Goal: Information Seeking & Learning: Learn about a topic

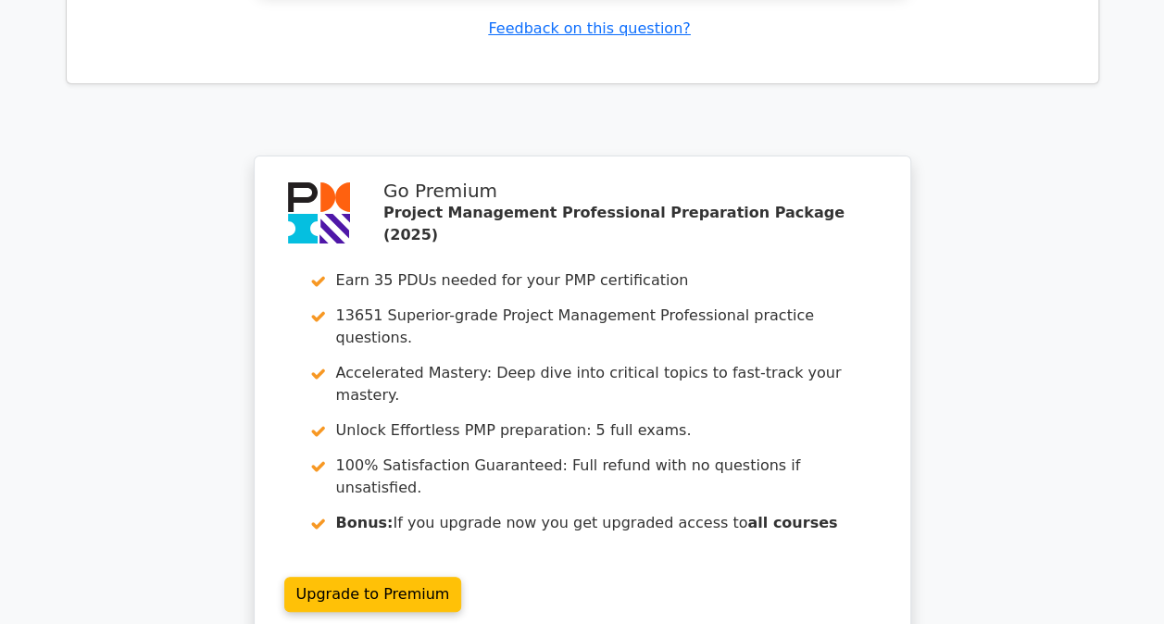
scroll to position [6916, 0]
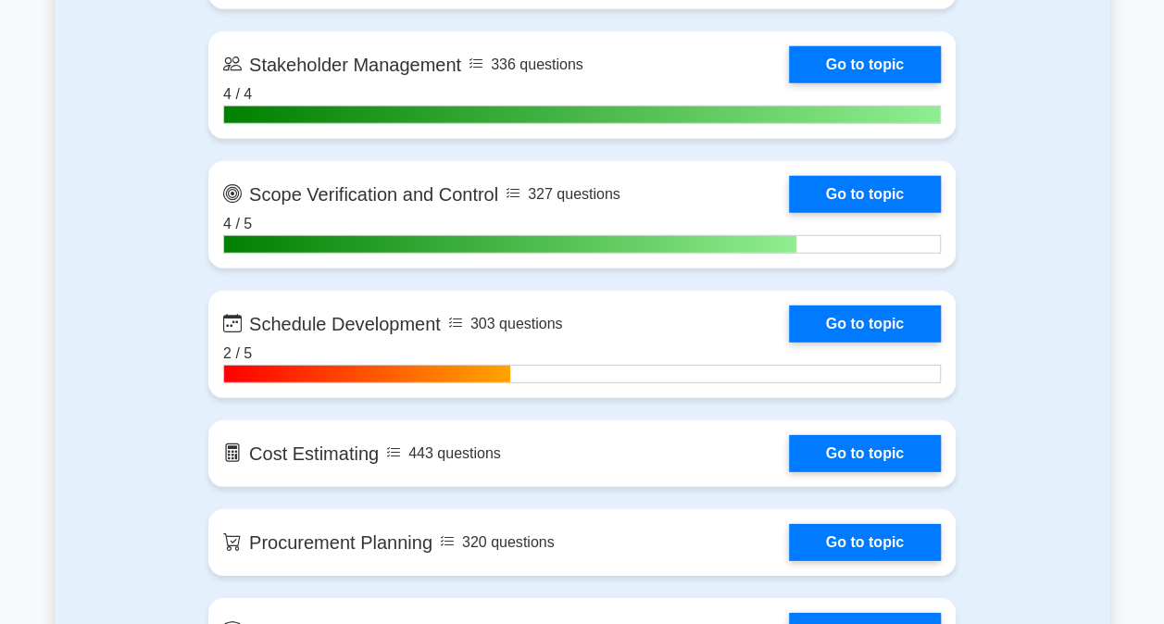
scroll to position [2592, 0]
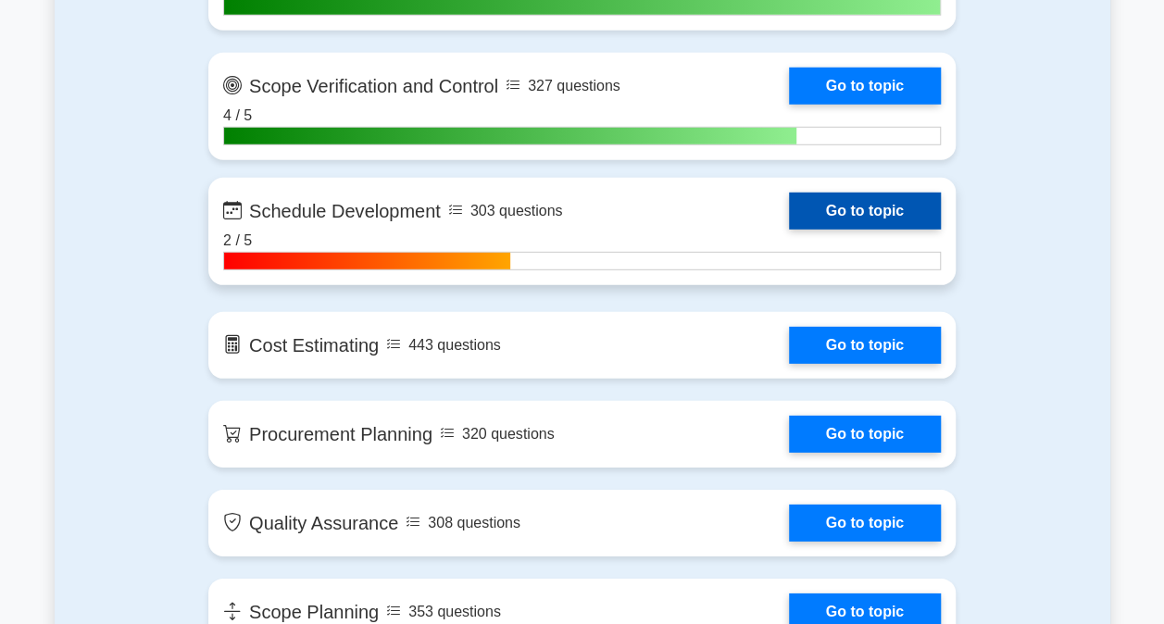
click at [844, 211] on link "Go to topic" at bounding box center [865, 211] width 152 height 37
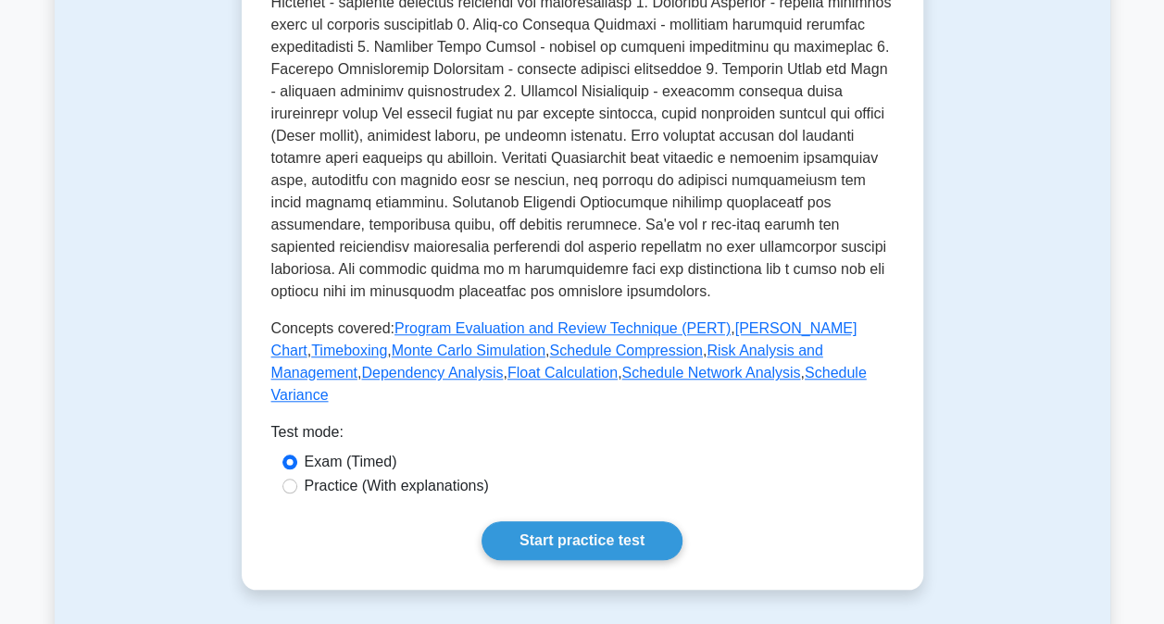
scroll to position [1111, 0]
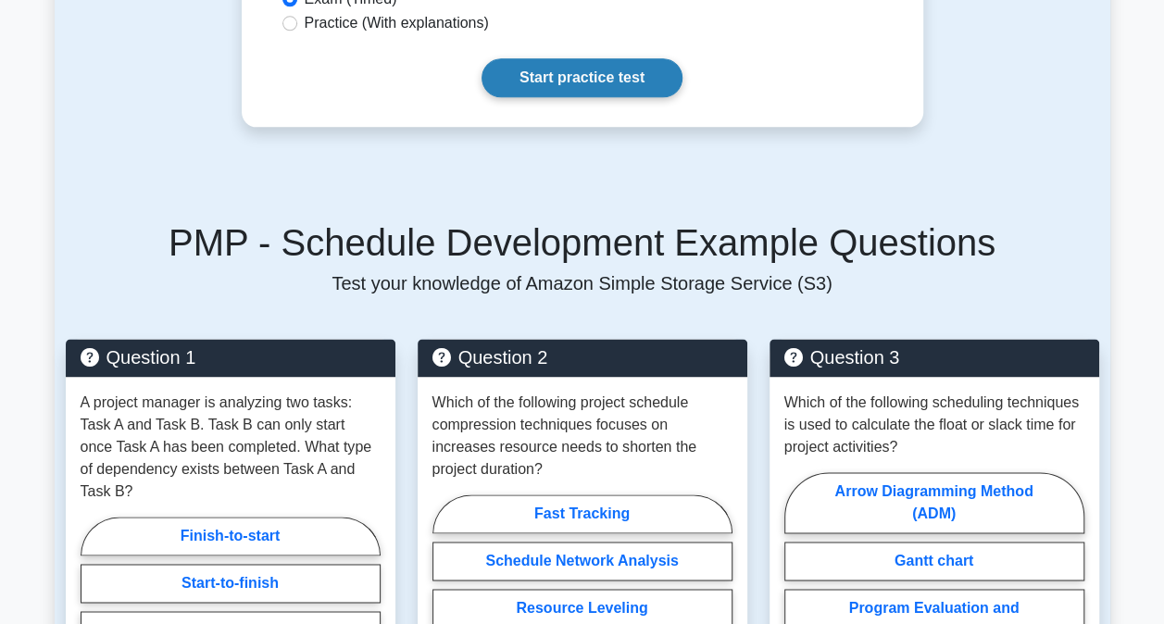
click at [616, 62] on link "Start practice test" at bounding box center [581, 77] width 201 height 39
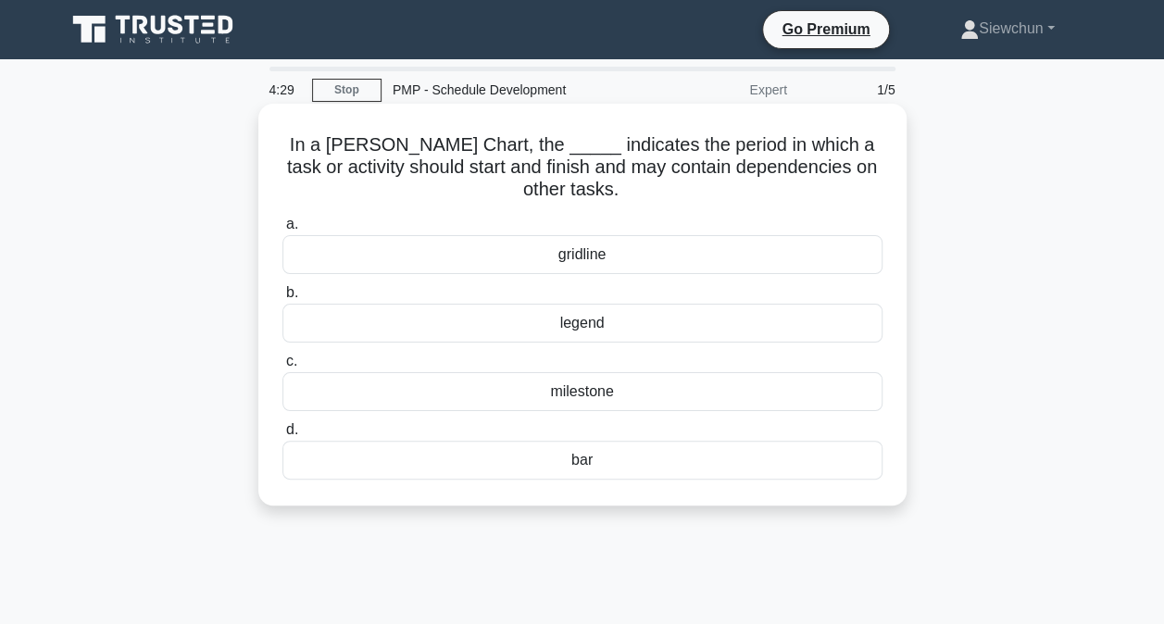
click at [611, 387] on div "milestone" at bounding box center [582, 391] width 600 height 39
click at [282, 368] on input "c. milestone" at bounding box center [282, 361] width 0 height 12
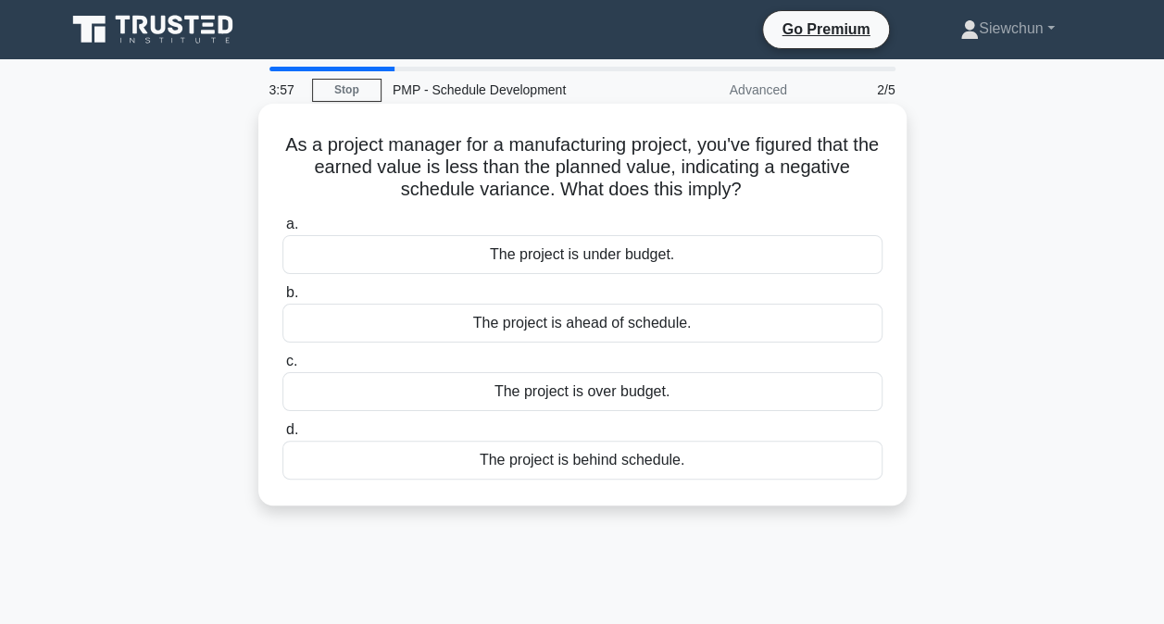
click at [600, 457] on div "The project is behind schedule." at bounding box center [582, 460] width 600 height 39
click at [282, 436] on input "d. The project is behind schedule." at bounding box center [282, 430] width 0 height 12
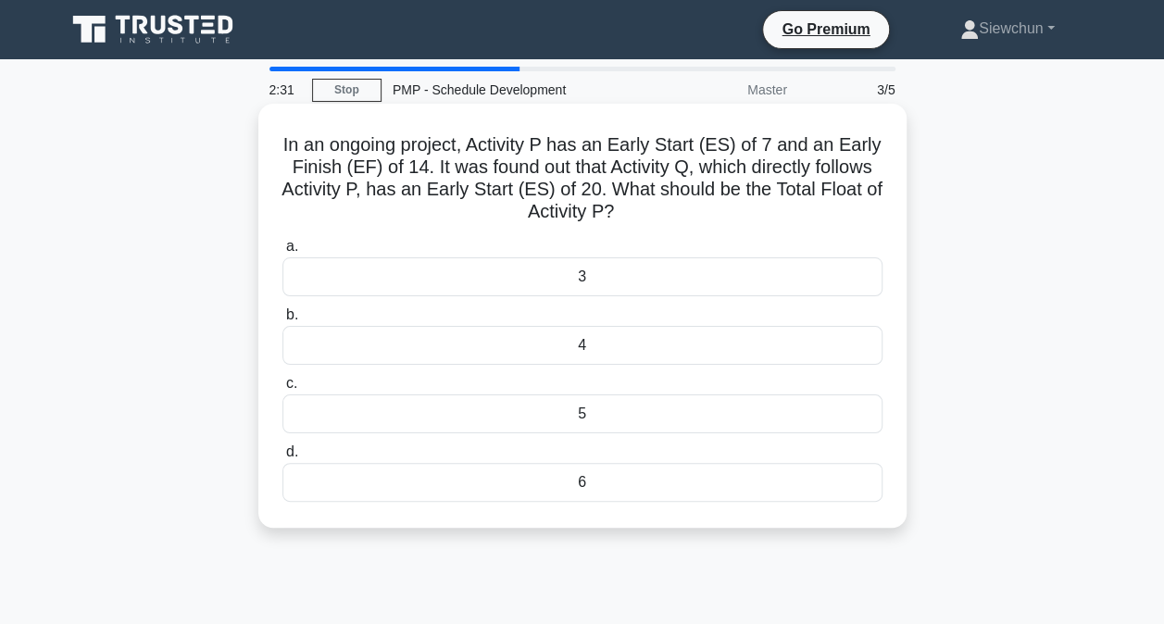
click at [652, 491] on div "6" at bounding box center [582, 482] width 600 height 39
click at [282, 458] on input "d. 6" at bounding box center [282, 452] width 0 height 12
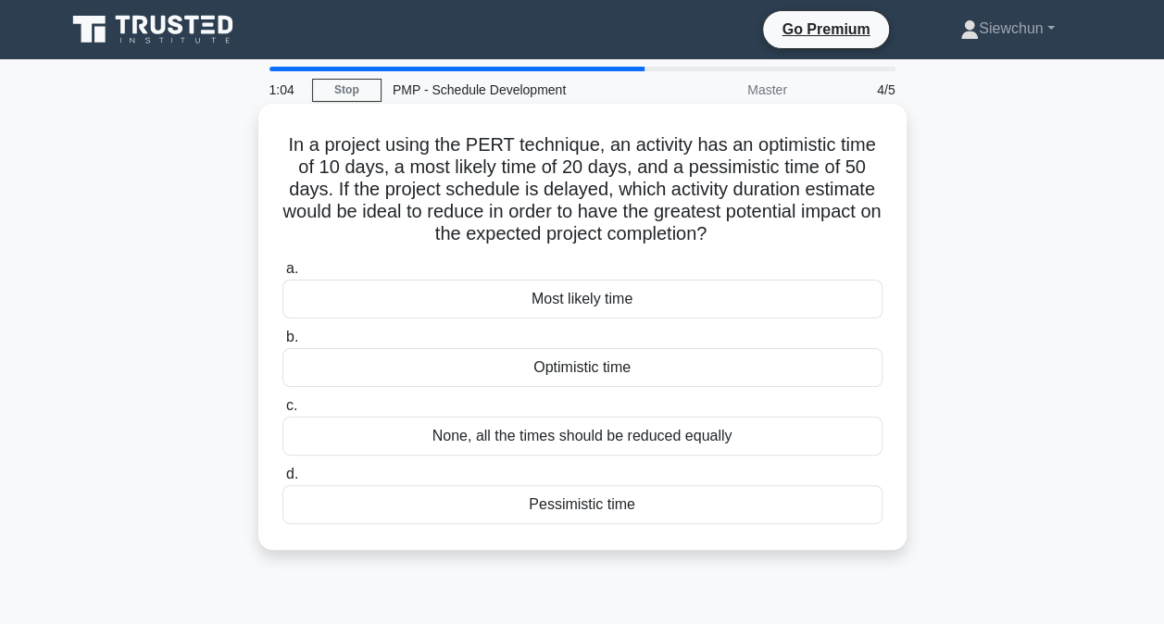
click at [581, 438] on div "None, all the times should be reduced equally" at bounding box center [582, 436] width 600 height 39
click at [282, 412] on input "c. None, all the times should be reduced equally" at bounding box center [282, 406] width 0 height 12
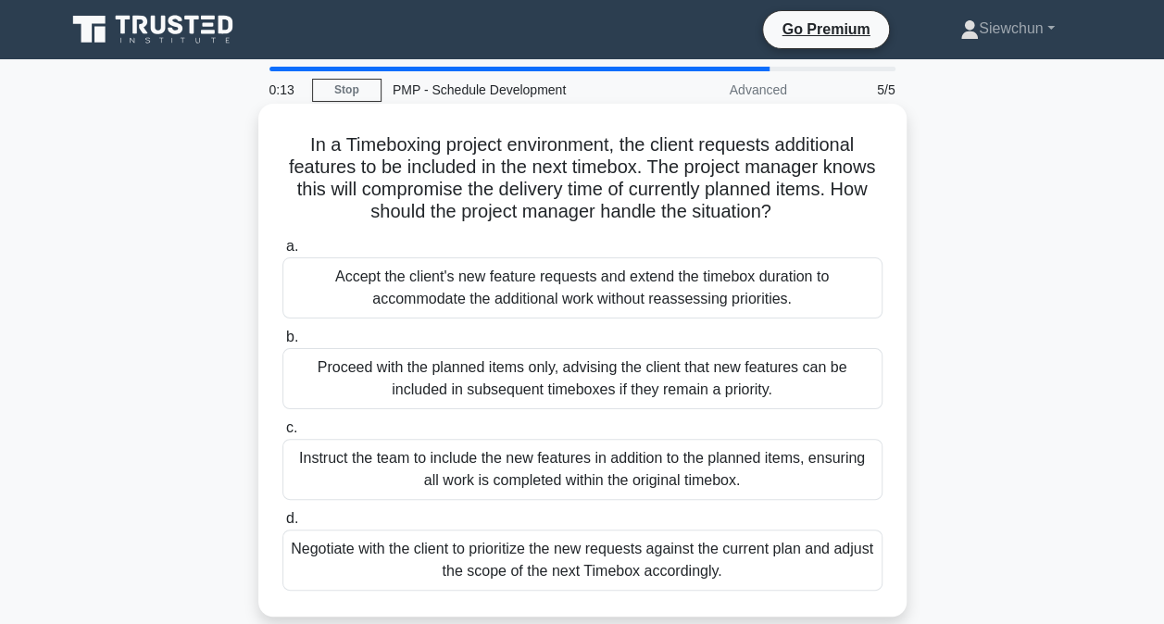
click at [555, 552] on div "Negotiate with the client to prioritize the new requests against the current pl…" at bounding box center [582, 560] width 600 height 61
click at [282, 525] on input "d. Negotiate with the client to prioritize the new requests against the current…" at bounding box center [282, 519] width 0 height 12
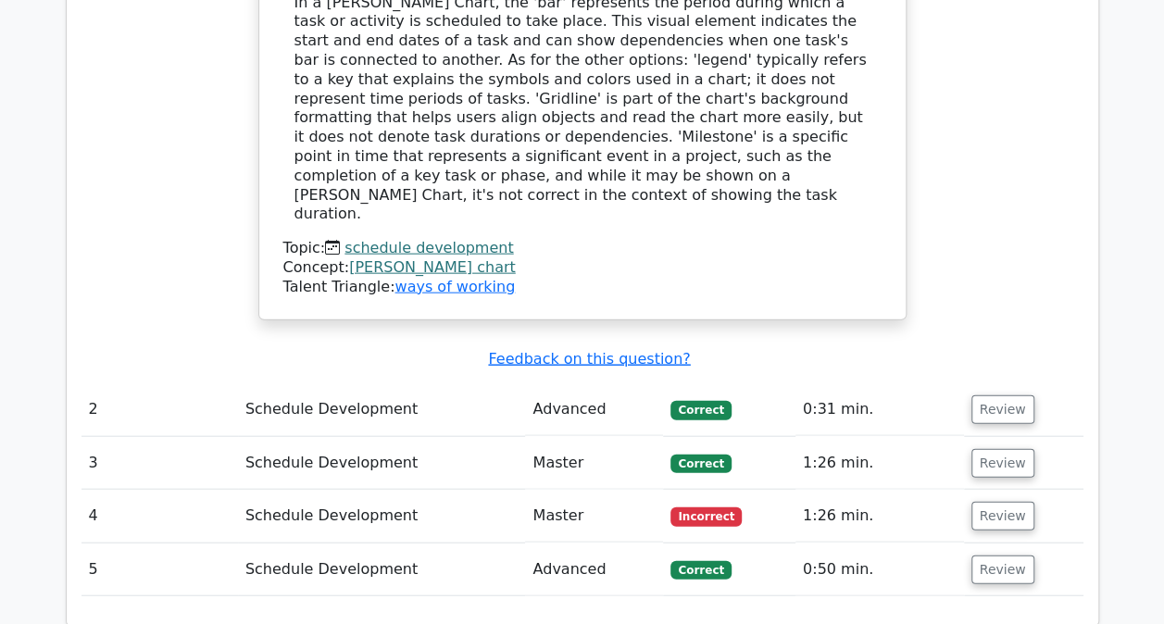
scroll to position [1944, 0]
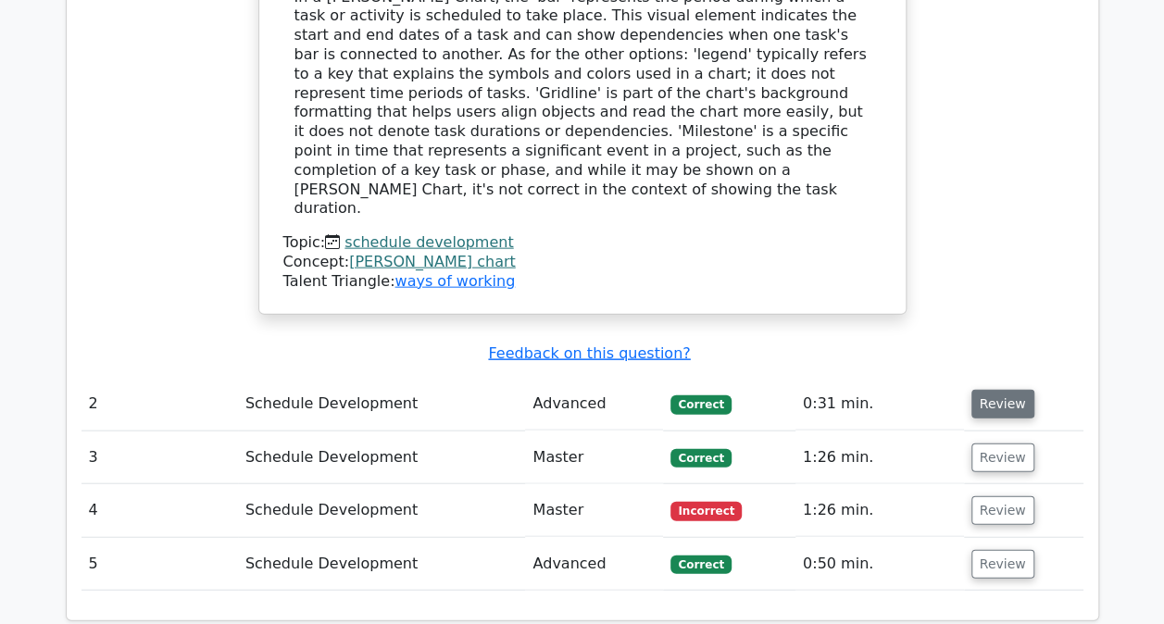
click at [1004, 390] on button "Review" at bounding box center [1002, 404] width 63 height 29
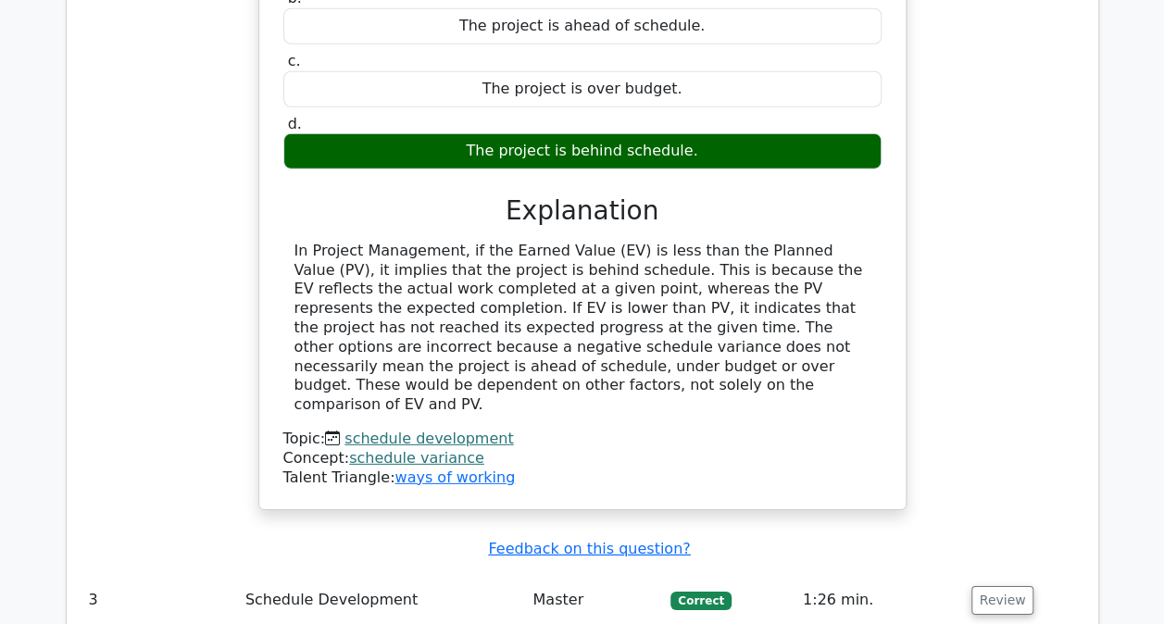
scroll to position [2592, 0]
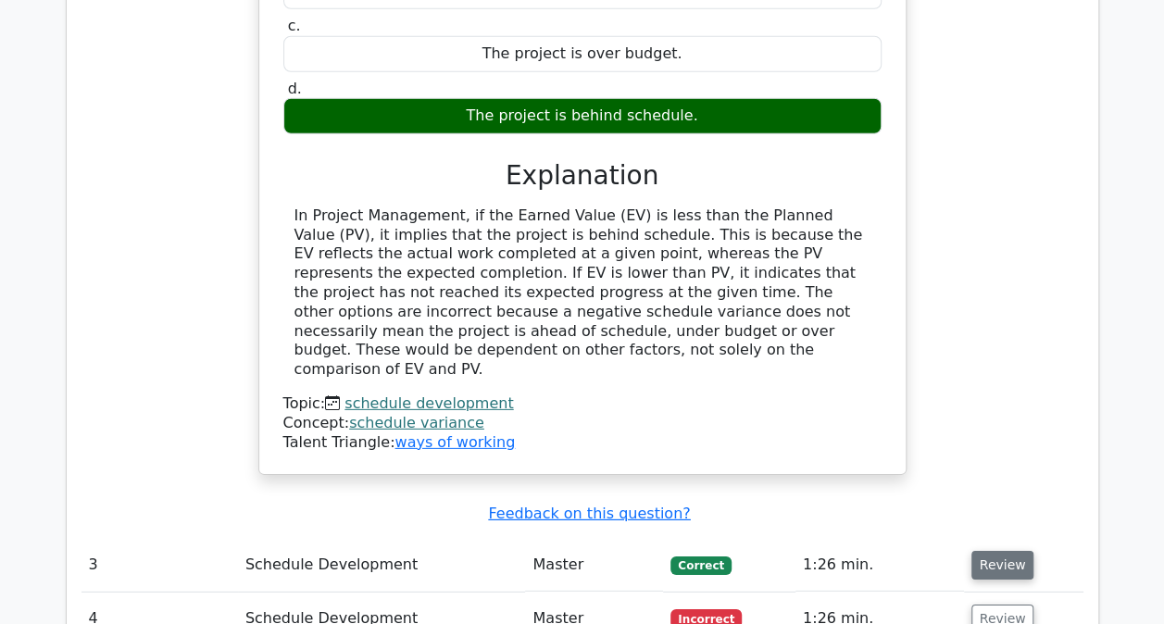
click at [1005, 551] on button "Review" at bounding box center [1002, 565] width 63 height 29
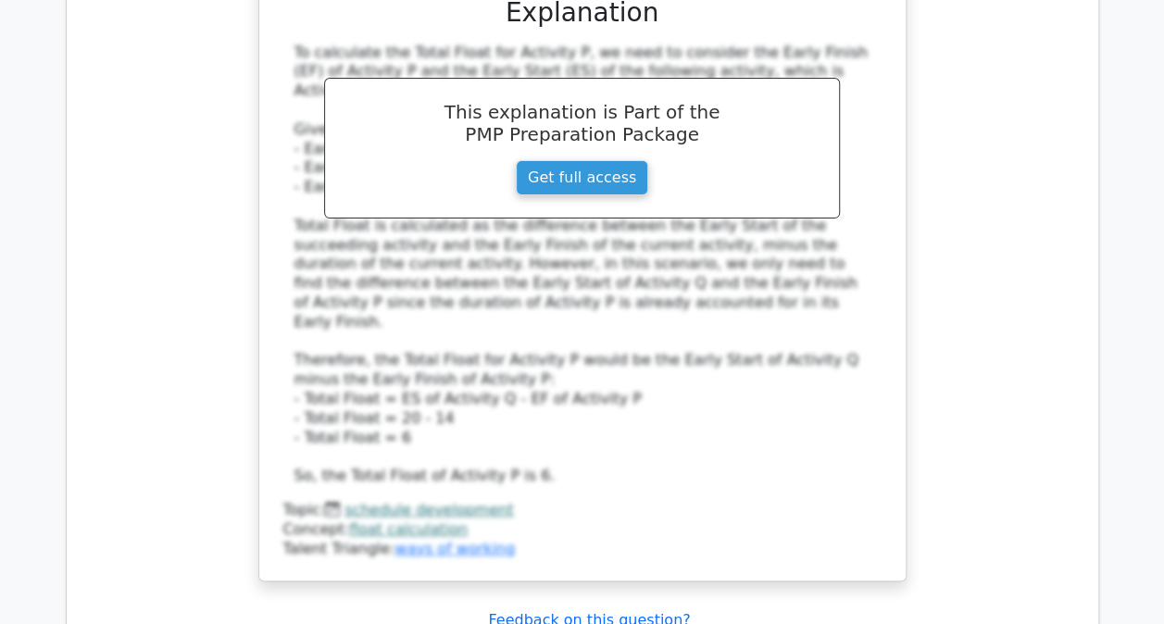
scroll to position [3796, 0]
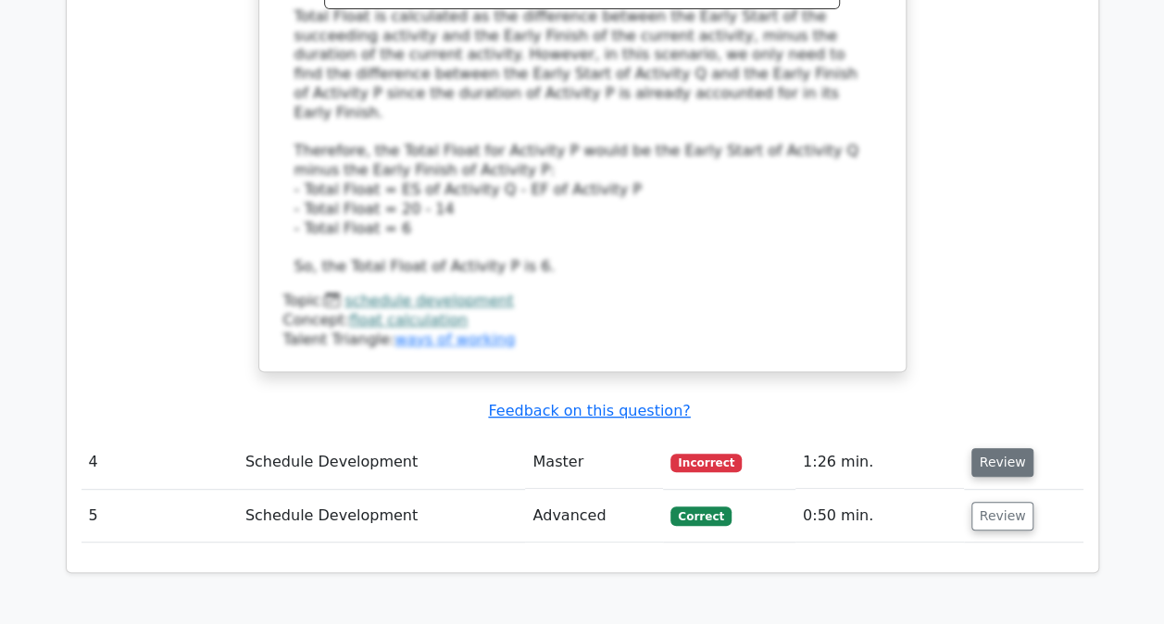
click at [996, 448] on button "Review" at bounding box center [1002, 462] width 63 height 29
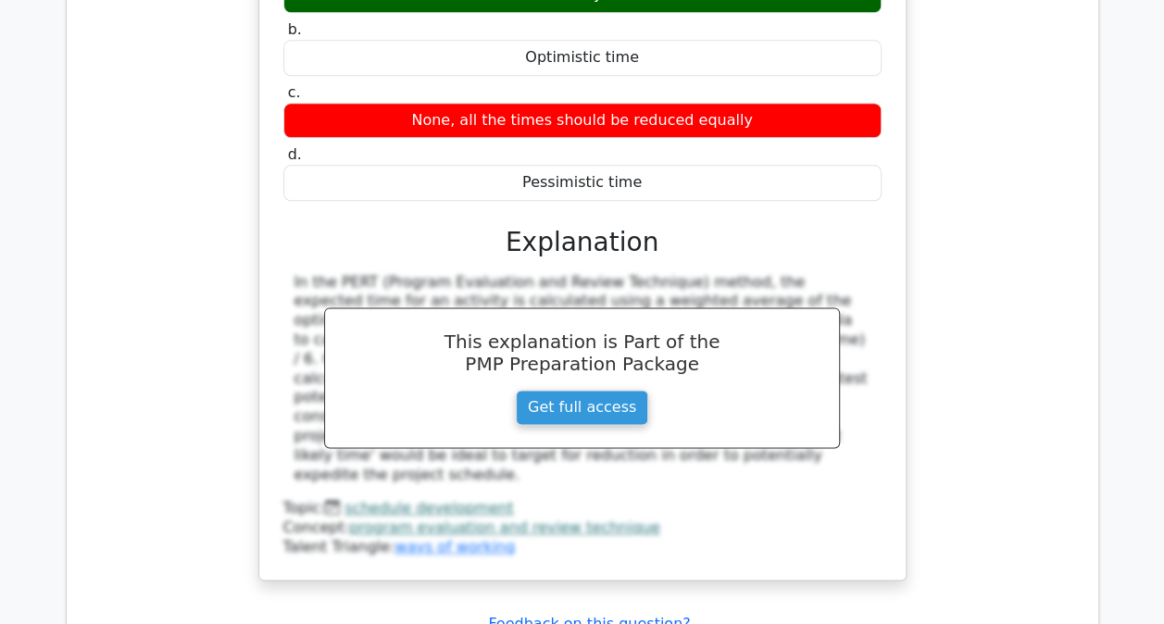
scroll to position [4721, 0]
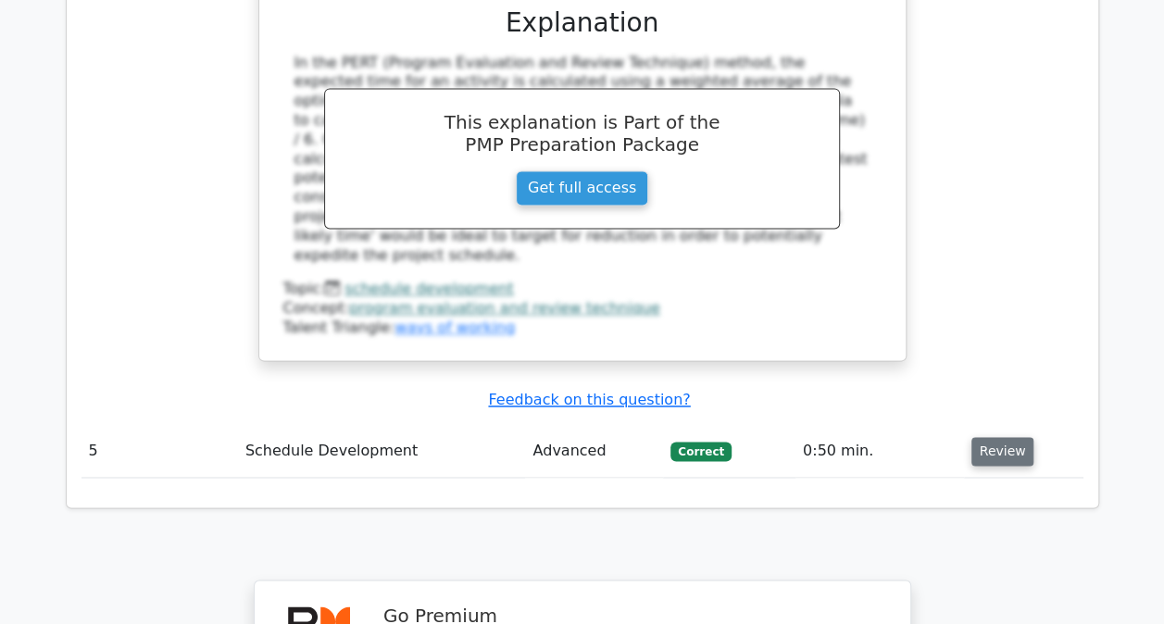
click at [992, 437] on button "Review" at bounding box center [1002, 451] width 63 height 29
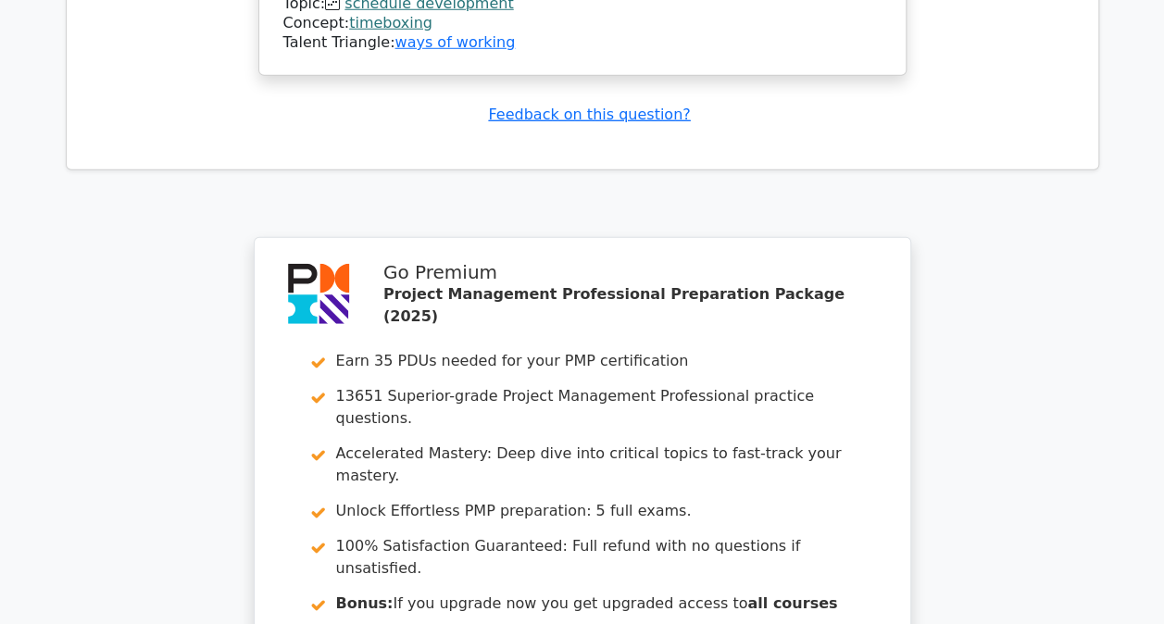
scroll to position [6232, 0]
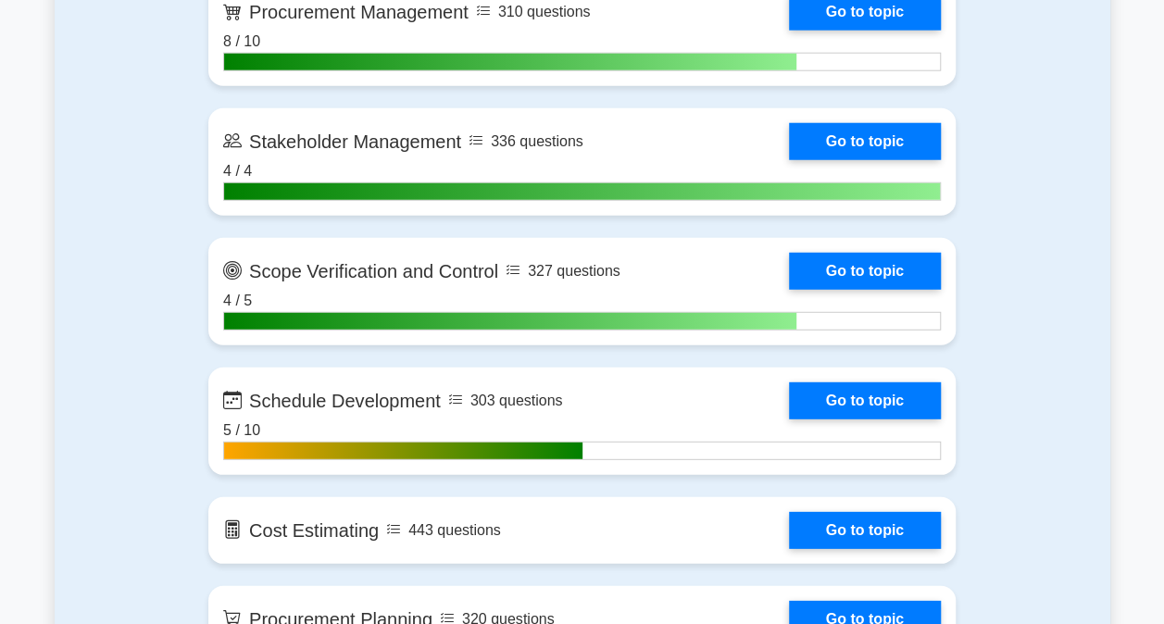
scroll to position [2500, 0]
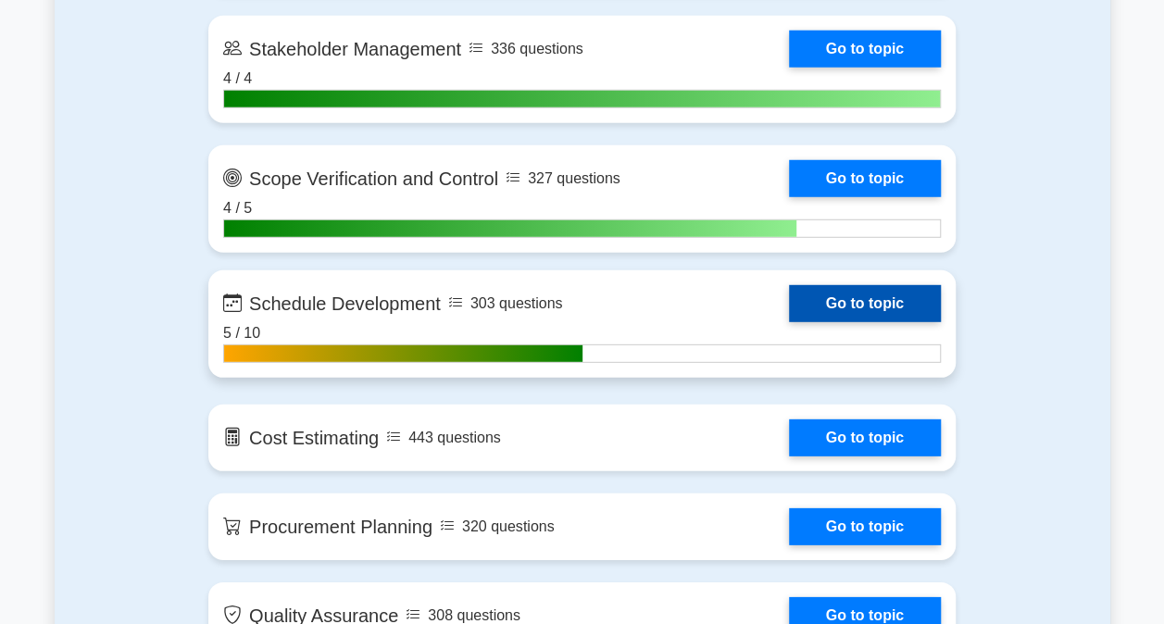
click at [863, 292] on link "Go to topic" at bounding box center [865, 303] width 152 height 37
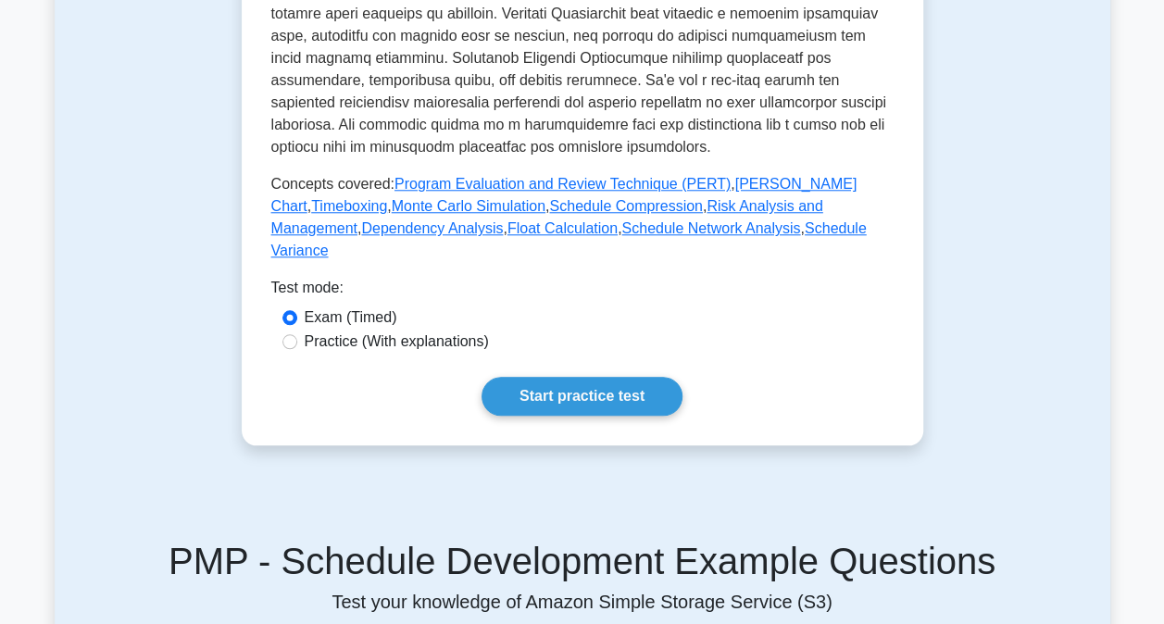
scroll to position [1018, 0]
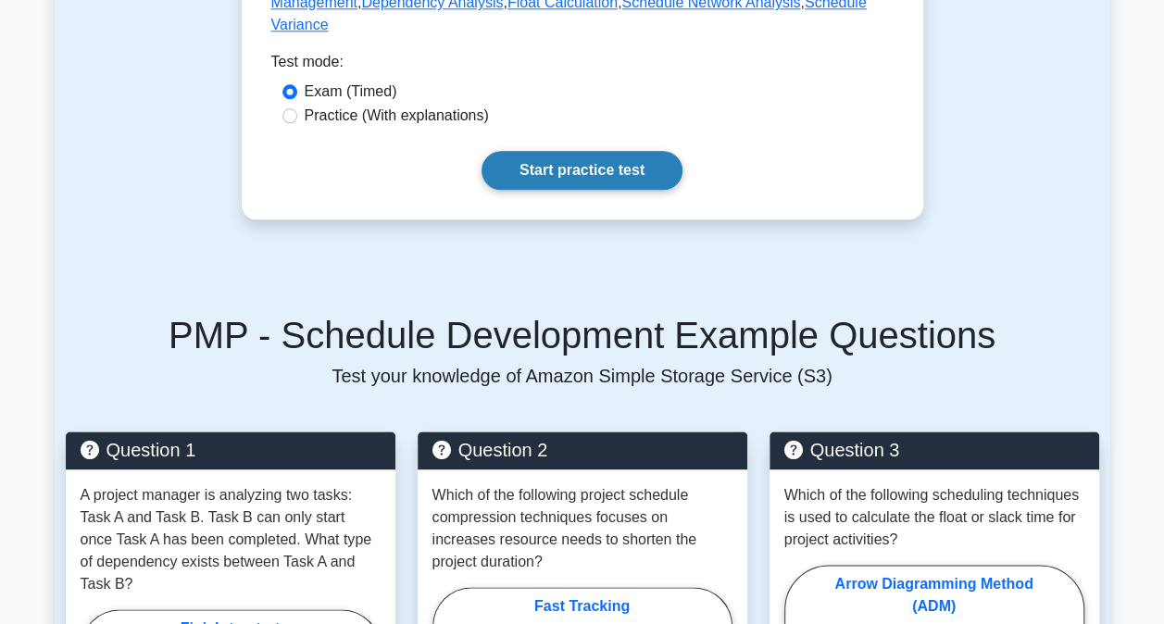
click at [546, 151] on link "Start practice test" at bounding box center [581, 170] width 201 height 39
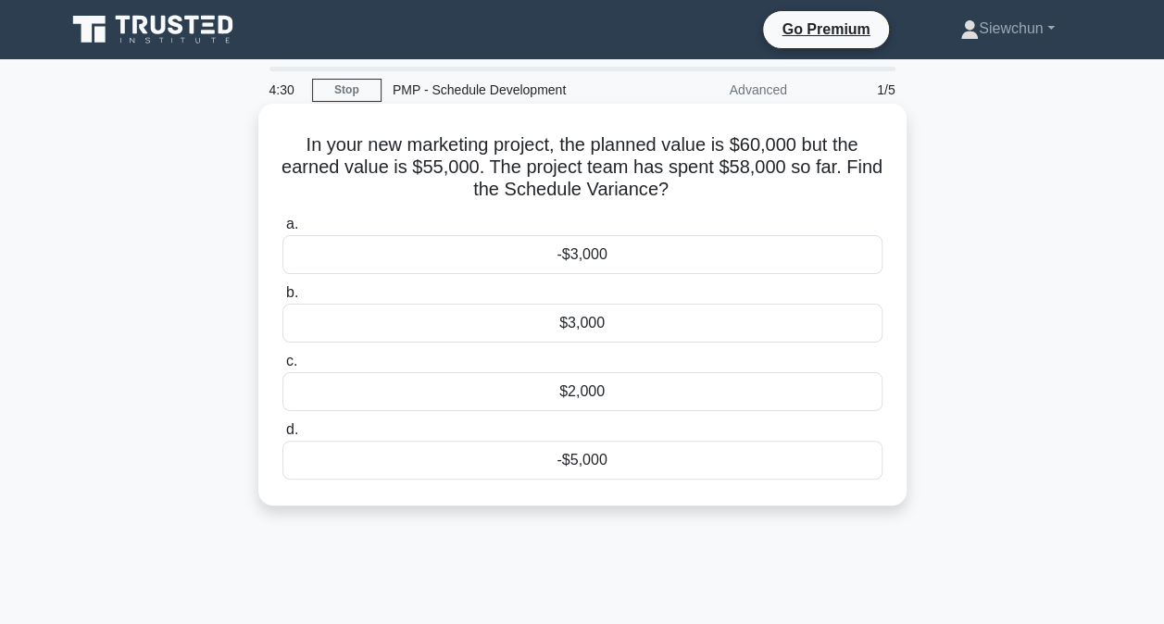
click at [592, 258] on div "-$3,000" at bounding box center [582, 254] width 600 height 39
click at [282, 231] on input "a. -$3,000" at bounding box center [282, 224] width 0 height 12
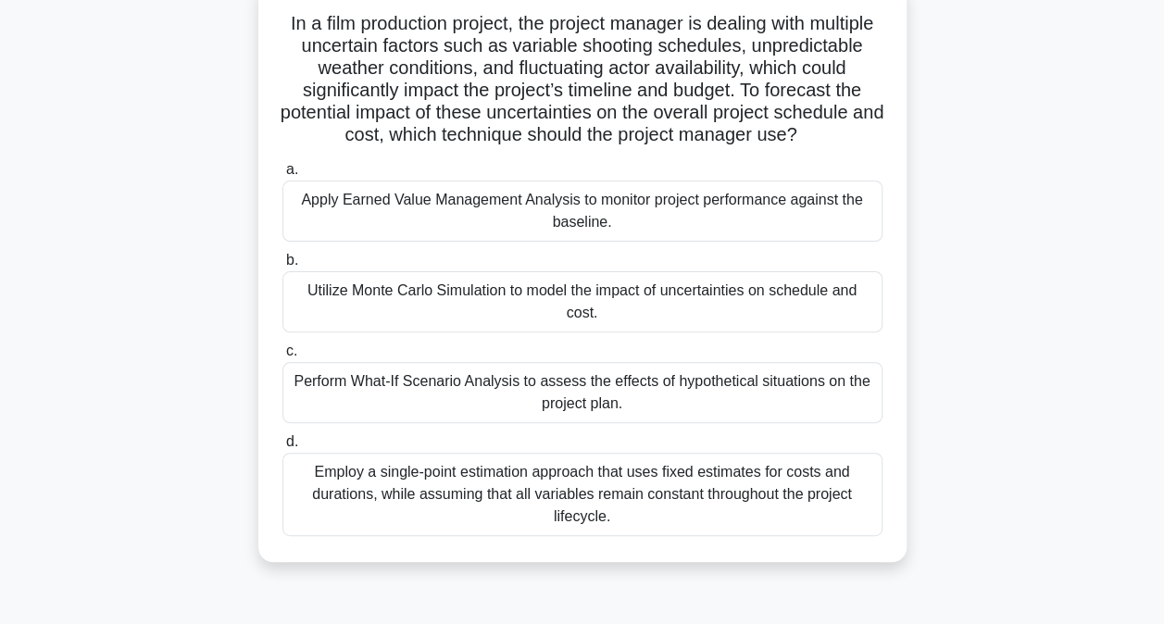
scroll to position [93, 0]
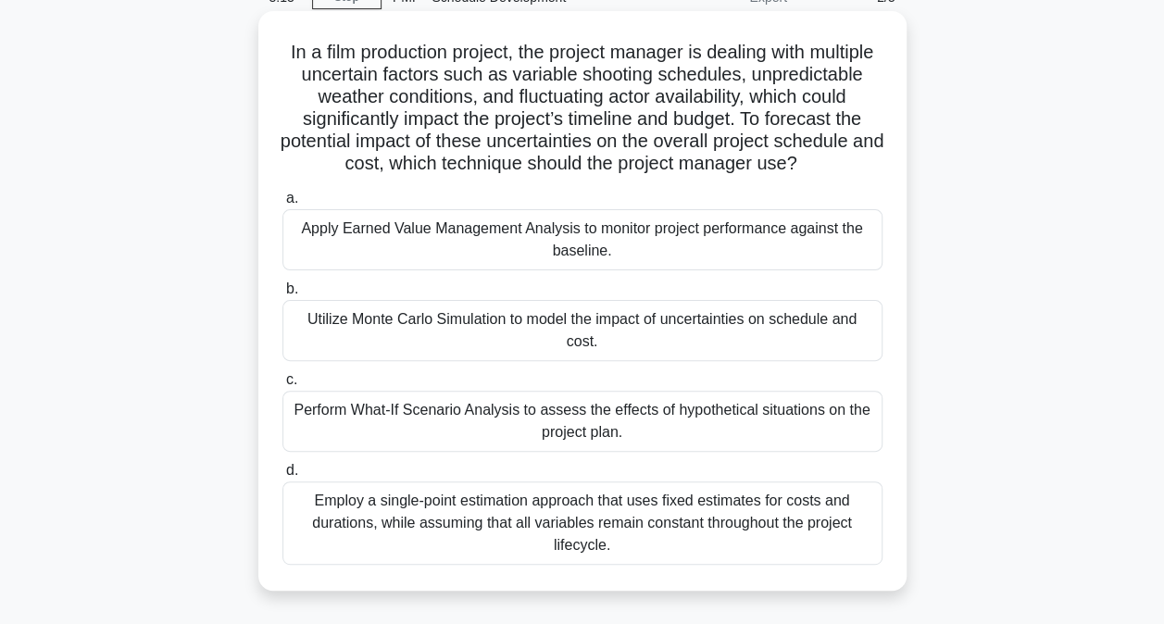
click at [655, 354] on div "Utilize Monte Carlo Simulation to model the impact of uncertainties on schedule…" at bounding box center [582, 330] width 600 height 61
click at [282, 295] on input "b. Utilize Monte Carlo Simulation to model the impact of uncertainties on sched…" at bounding box center [282, 289] width 0 height 12
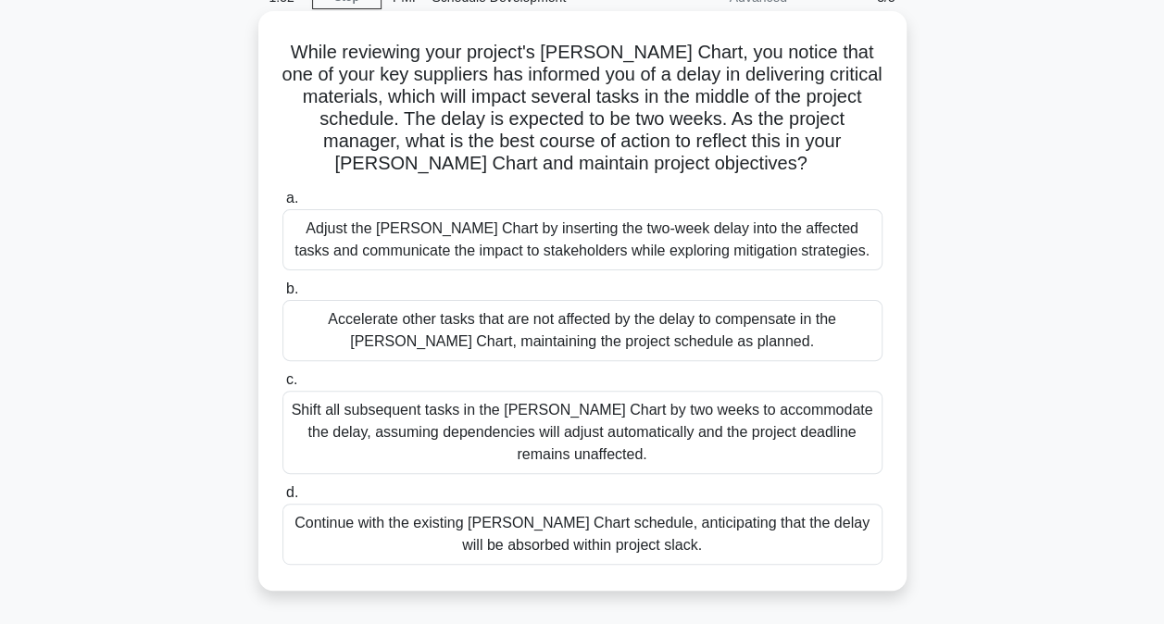
click at [565, 237] on div "Adjust the [PERSON_NAME] Chart by inserting the two-week delay into the affecte…" at bounding box center [582, 239] width 600 height 61
click at [282, 205] on input "a. Adjust the [PERSON_NAME] Chart by inserting the two-week delay into the affe…" at bounding box center [282, 199] width 0 height 12
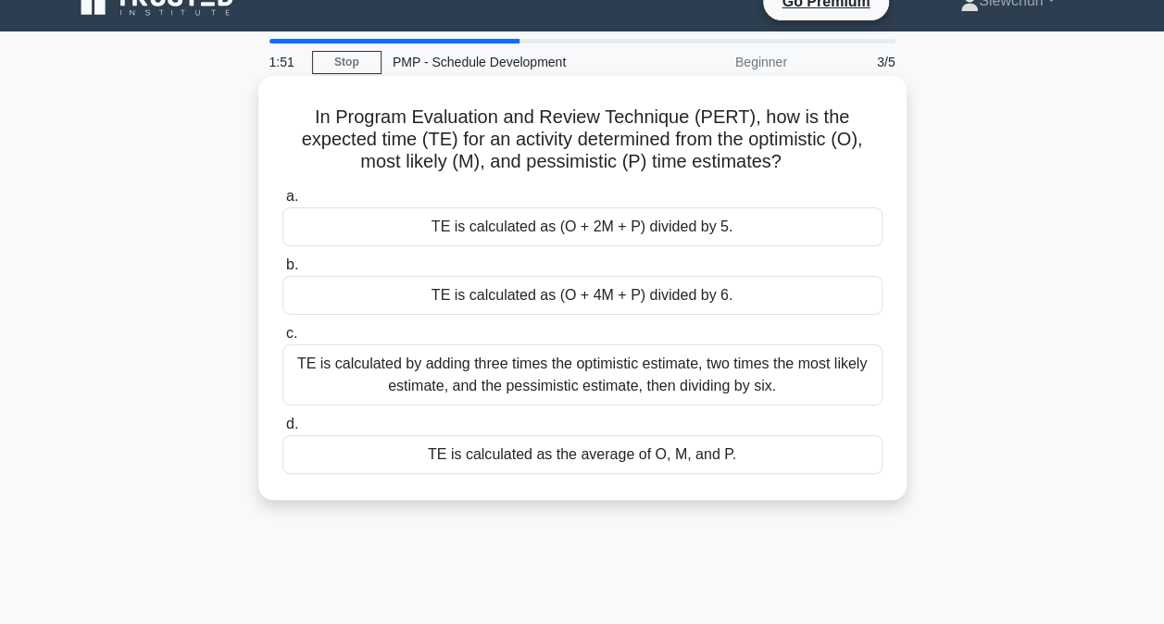
scroll to position [0, 0]
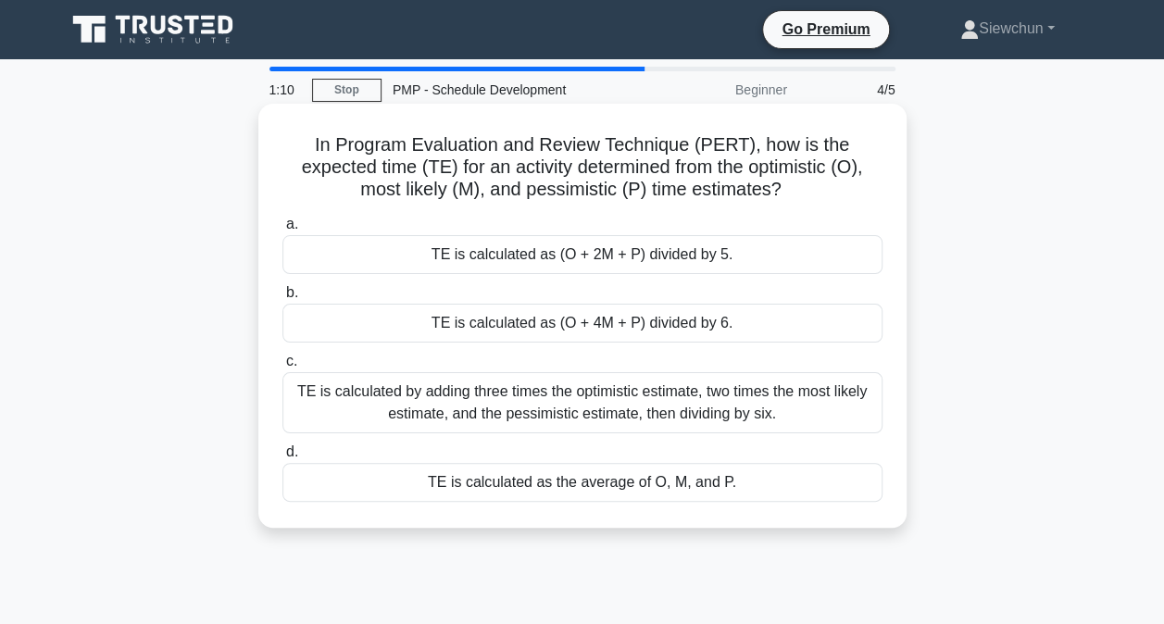
click at [565, 331] on div "TE is calculated as (O + 4M + P) divided by 6." at bounding box center [582, 323] width 600 height 39
click at [282, 299] on input "b. TE is calculated as (O + 4M + P) divided by 6." at bounding box center [282, 293] width 0 height 12
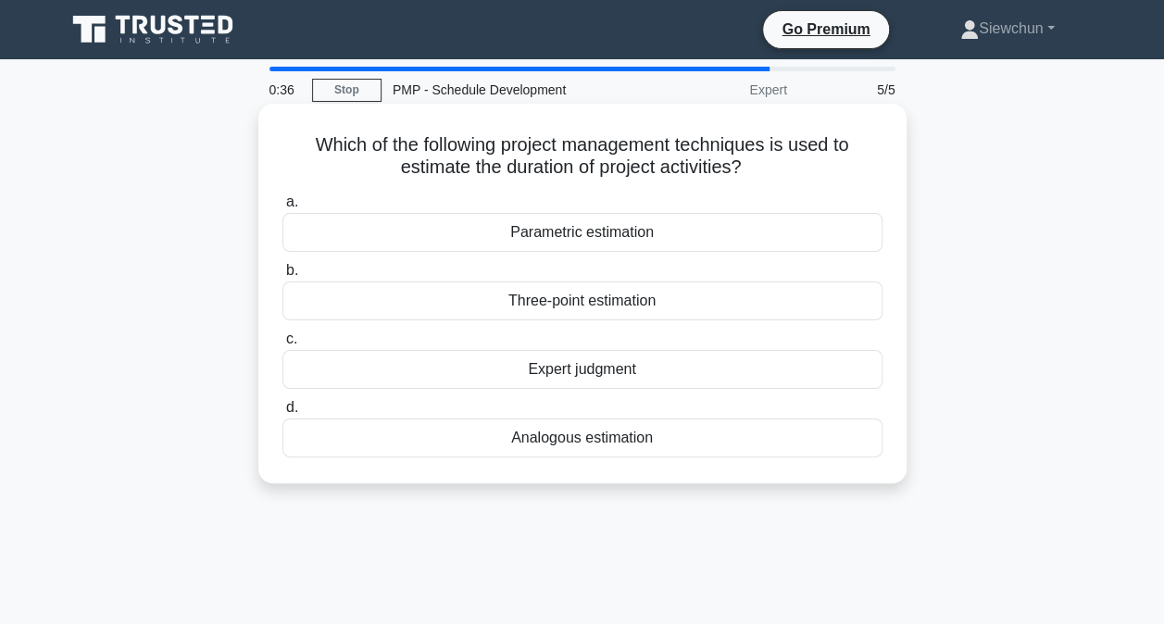
click at [653, 377] on div "Expert judgment" at bounding box center [582, 369] width 600 height 39
click at [282, 345] on input "c. Expert judgment" at bounding box center [282, 339] width 0 height 12
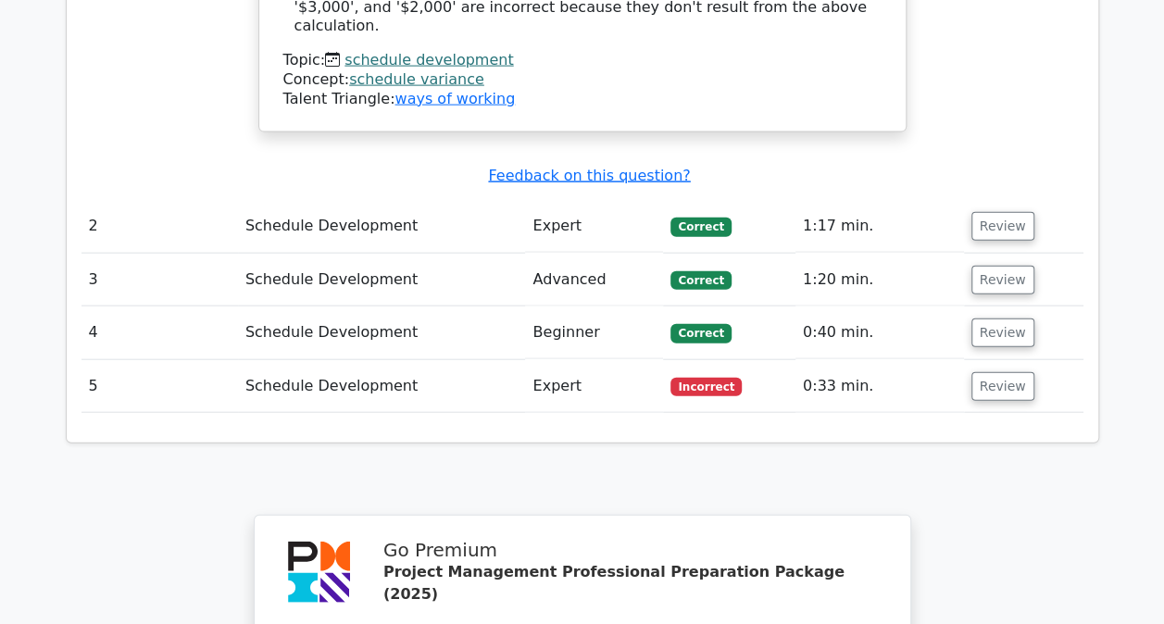
scroll to position [2037, 0]
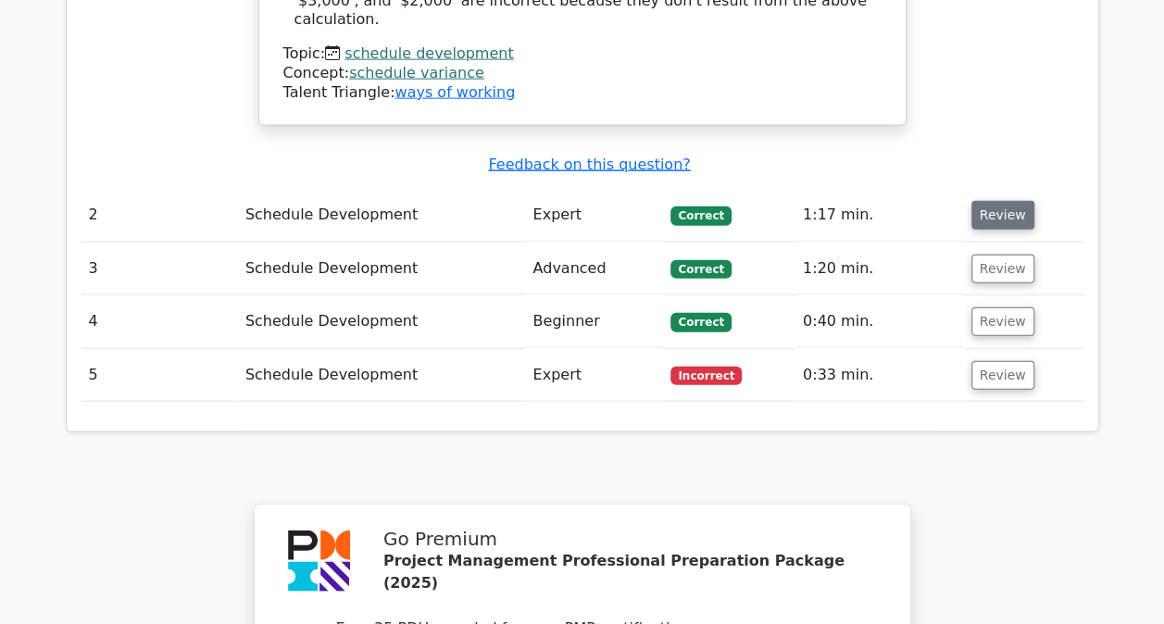
click at [992, 201] on button "Review" at bounding box center [1002, 215] width 63 height 29
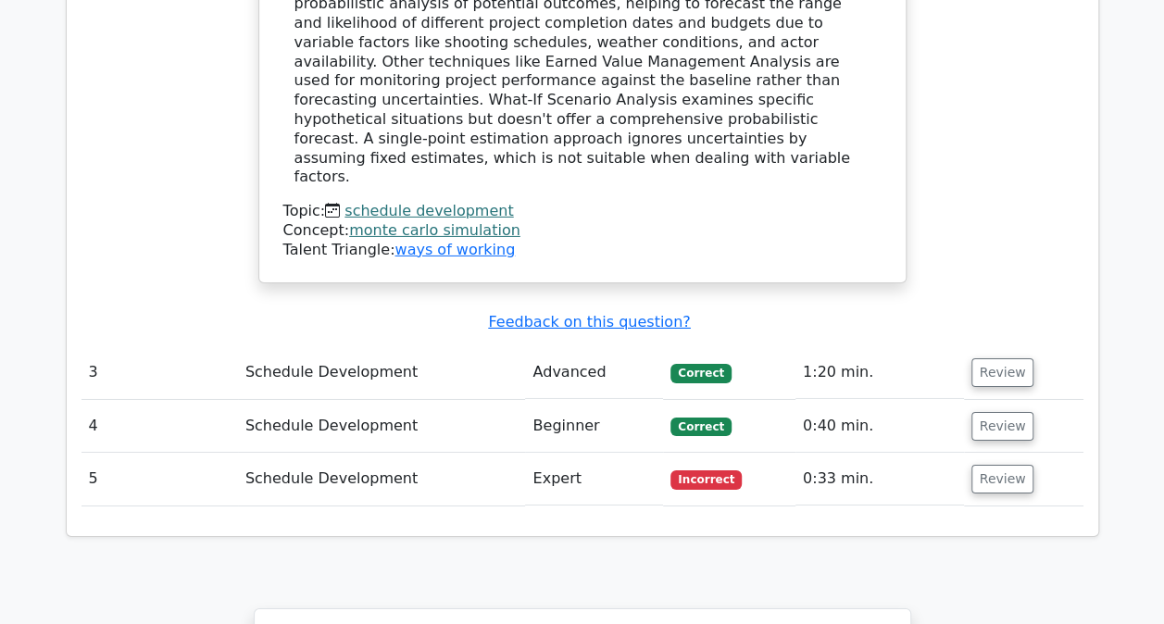
scroll to position [2962, 0]
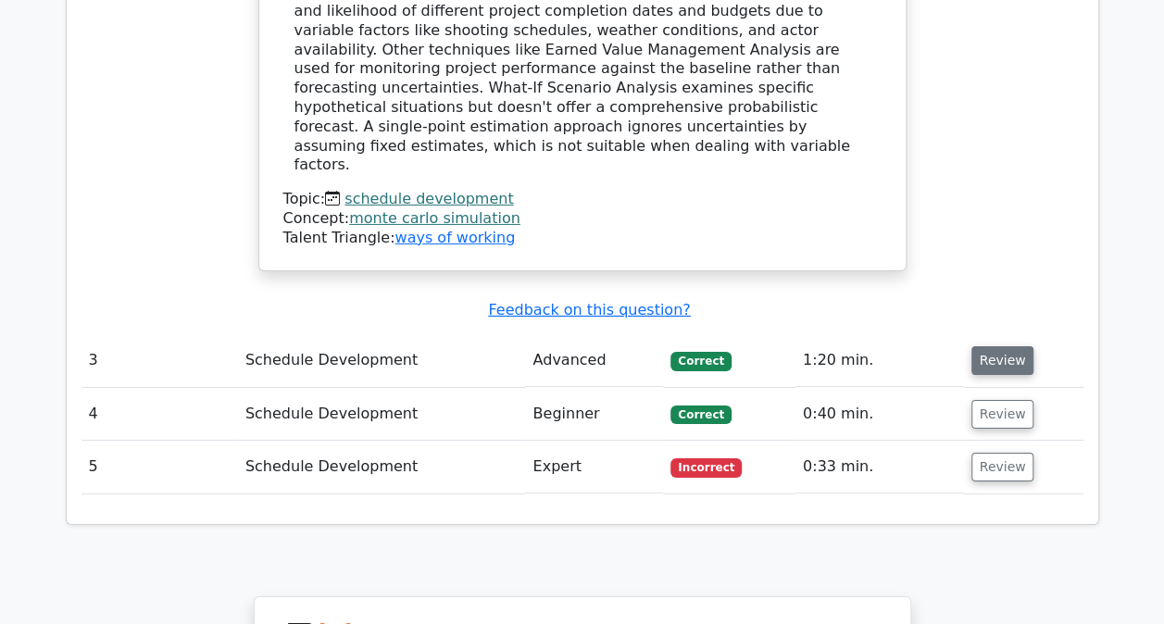
click at [996, 346] on button "Review" at bounding box center [1002, 360] width 63 height 29
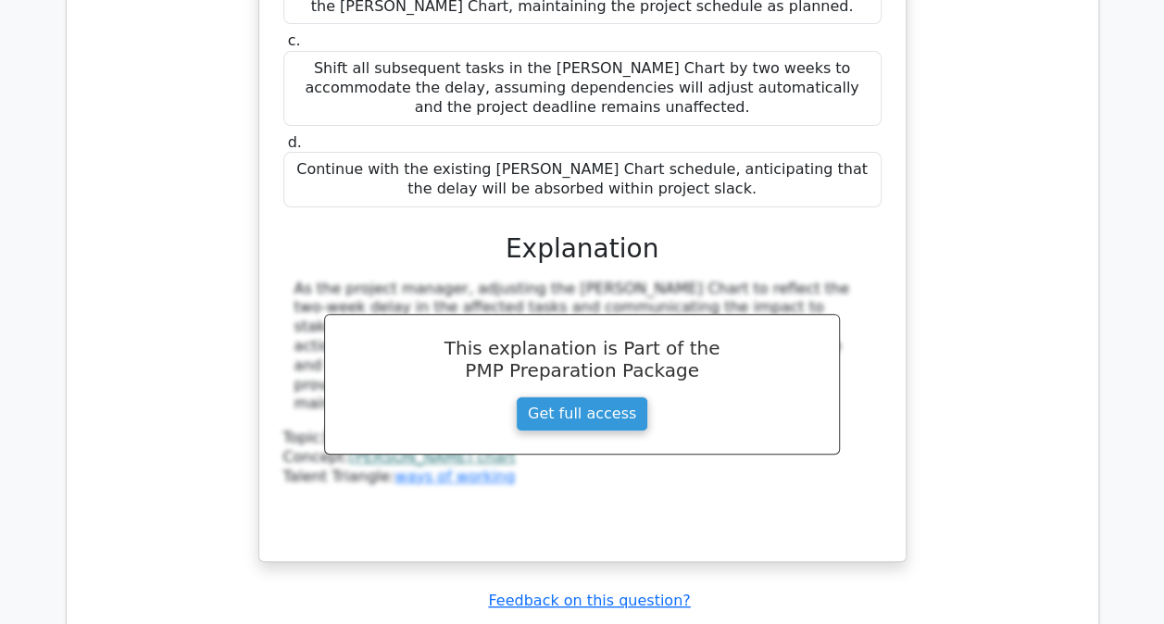
scroll to position [3796, 0]
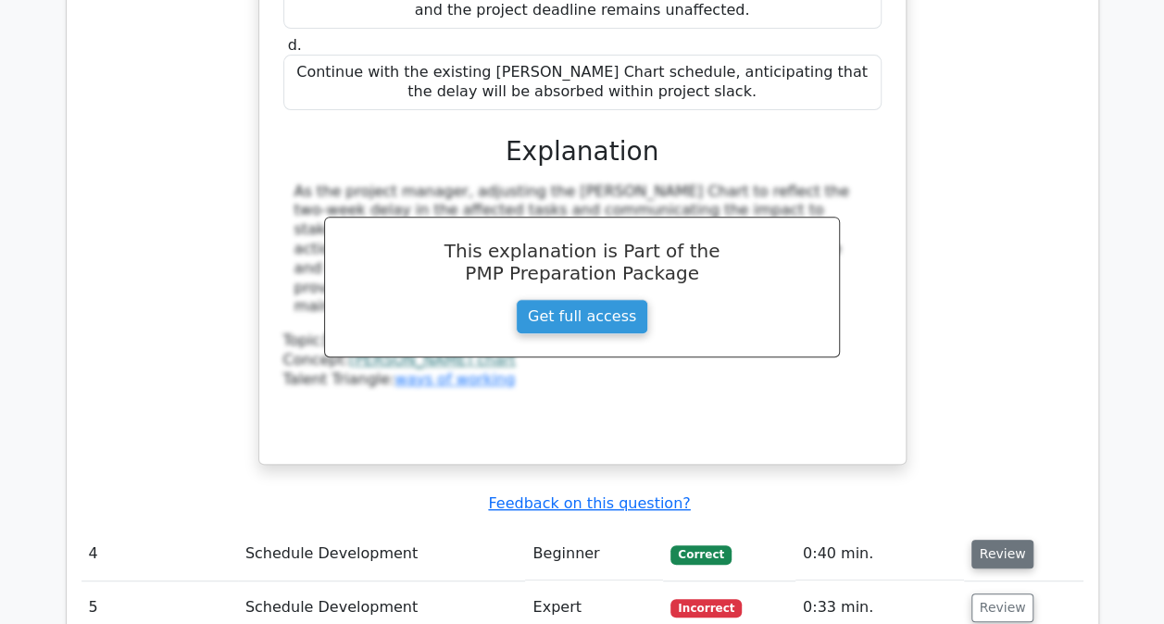
click at [987, 540] on button "Review" at bounding box center [1002, 554] width 63 height 29
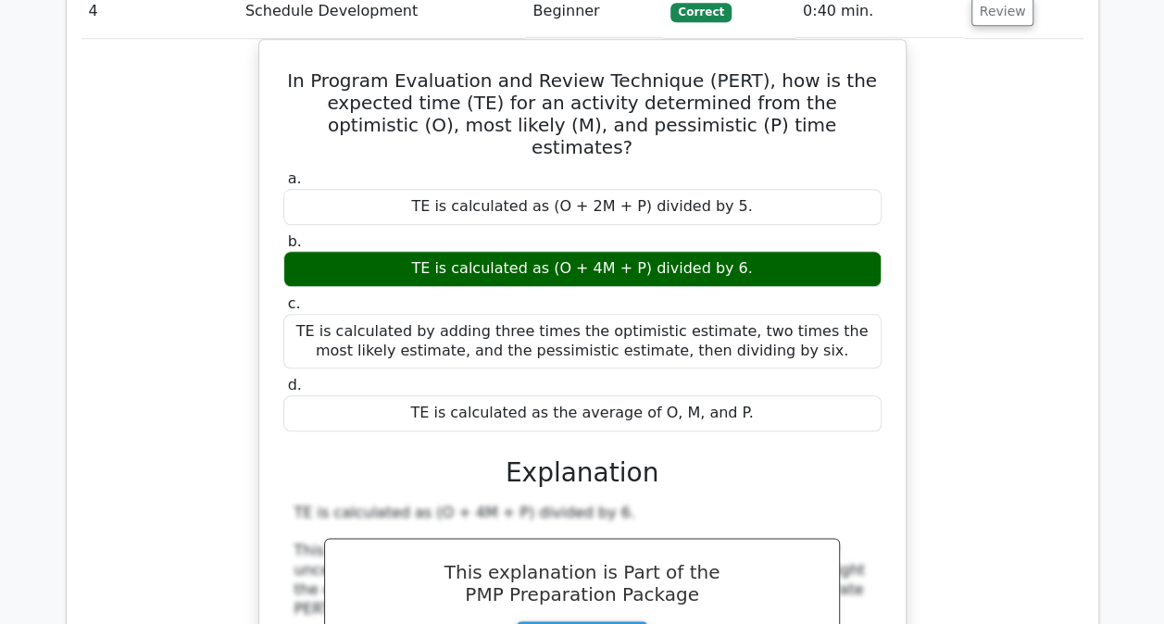
scroll to position [4536, 0]
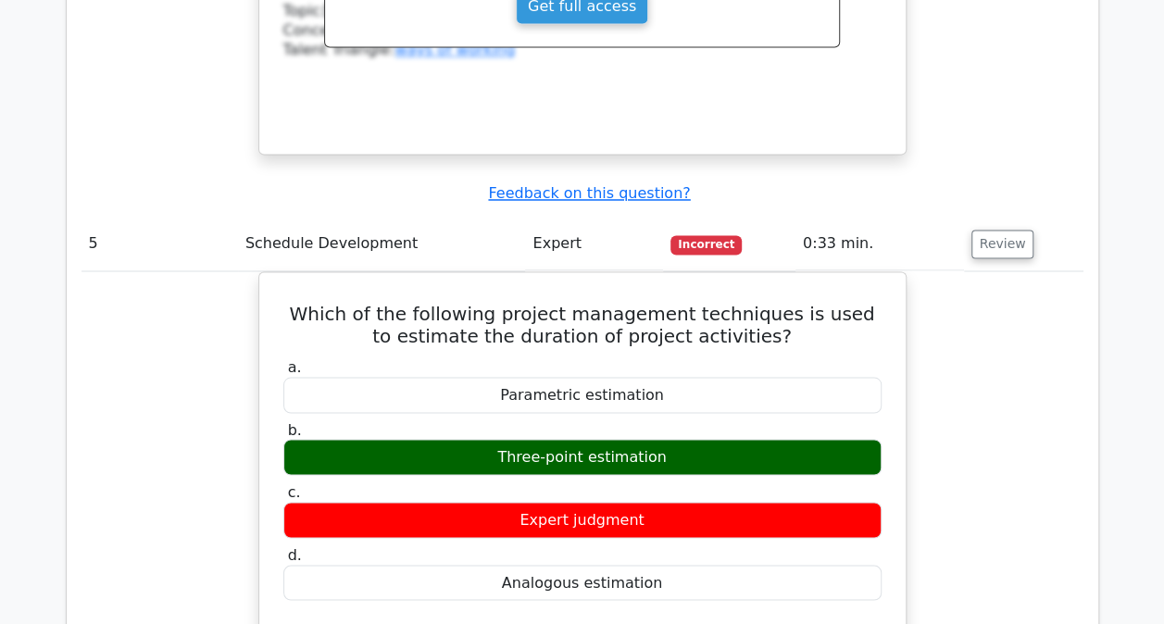
scroll to position [4999, 0]
